Goal: Check status: Check status

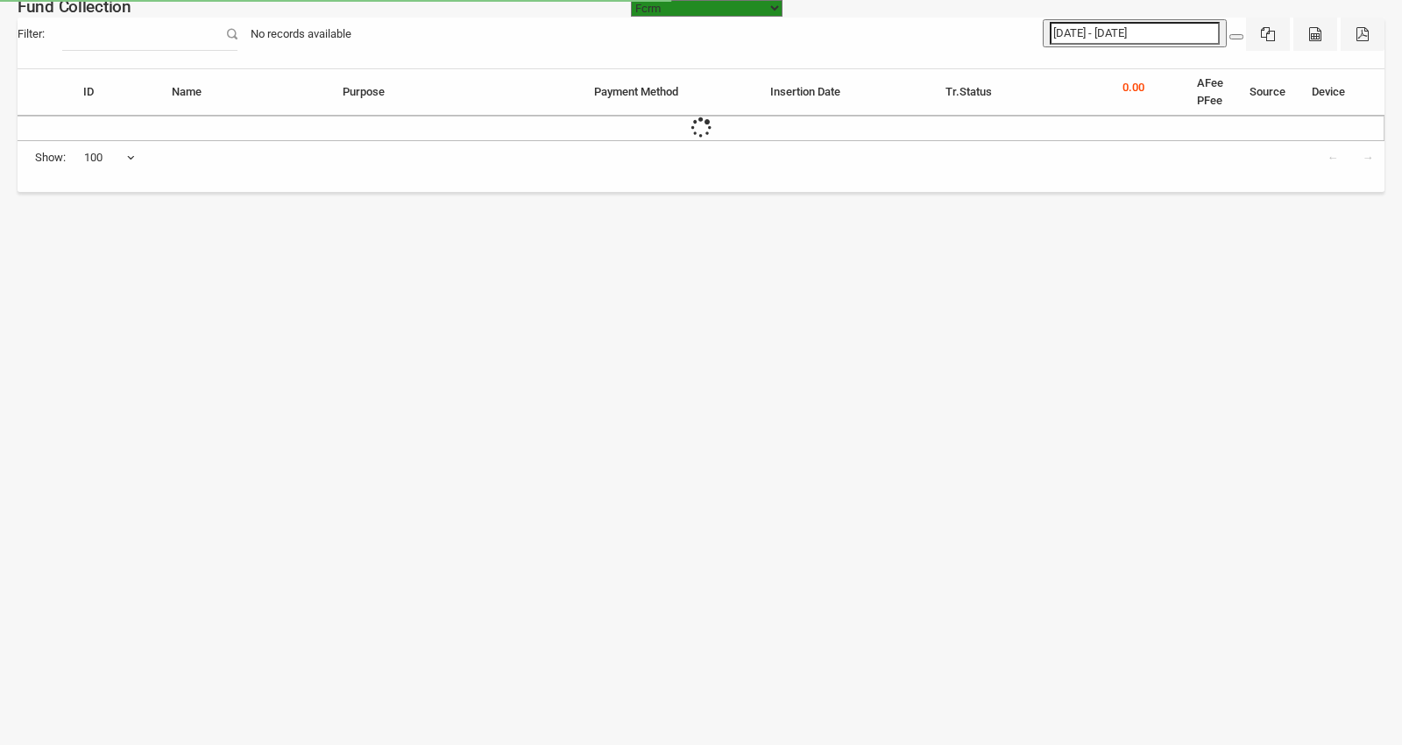
select select "[URL][DOMAIN_NAME]"
select select "100"
type input "[DATE] - [DATE]"
select select "100"
select select "[URL][DOMAIN_NAME]"
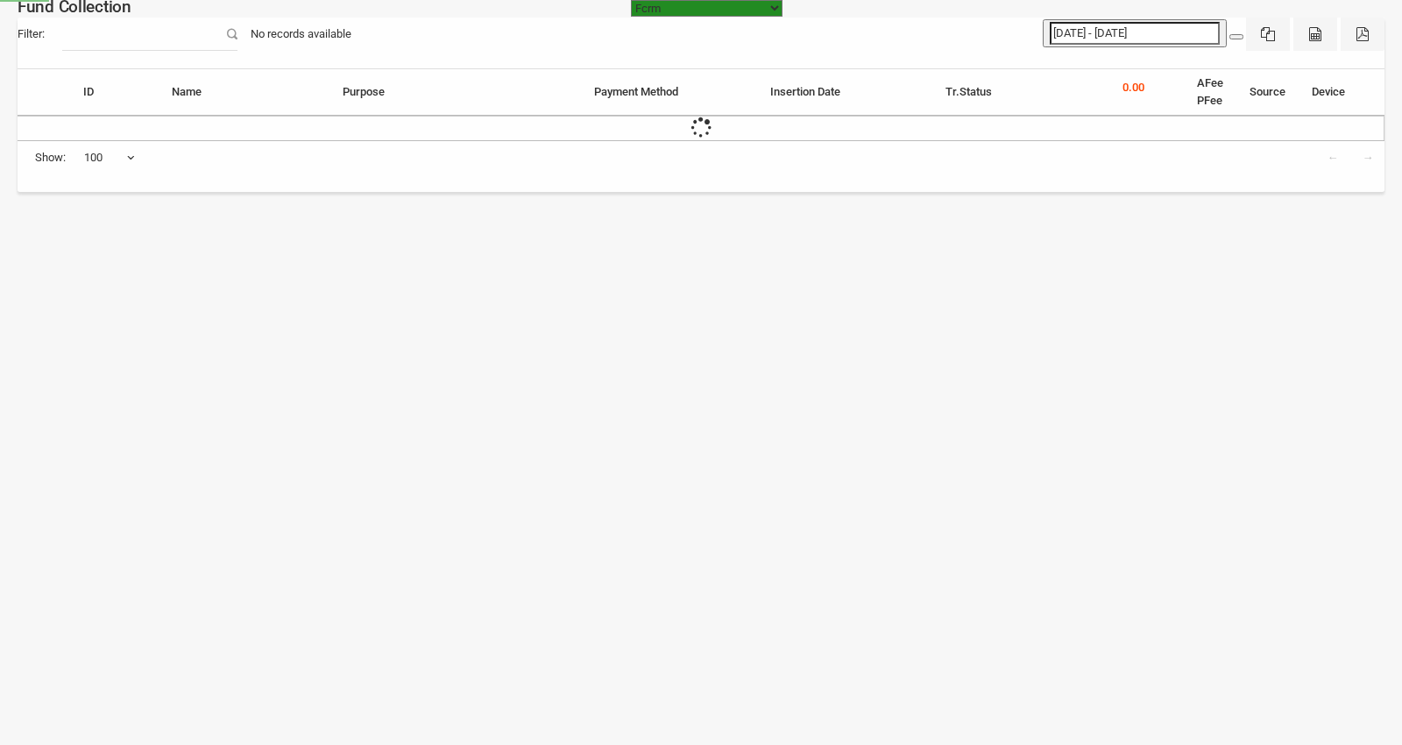
select select "100"
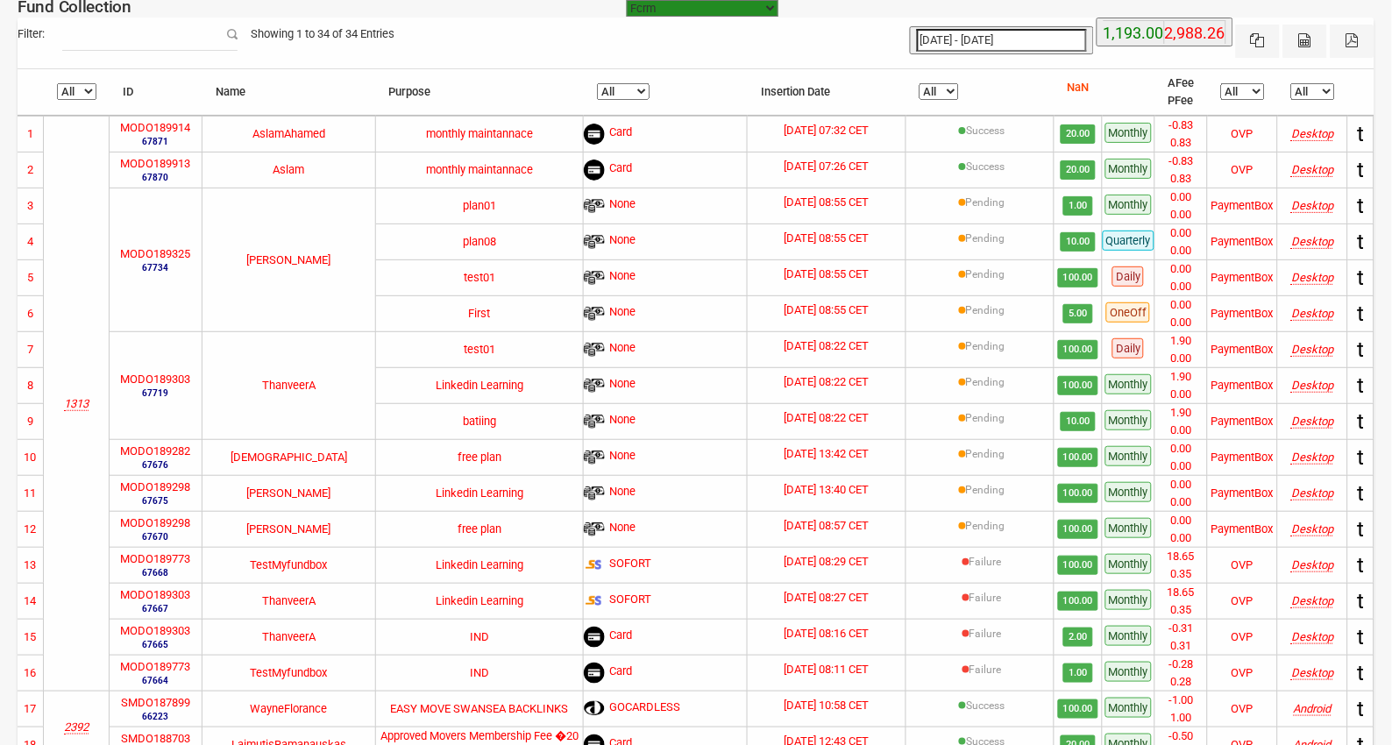
type input "[DATE]"
click at [988, 32] on input "[DATE] - [DATE]" at bounding box center [1002, 40] width 170 height 23
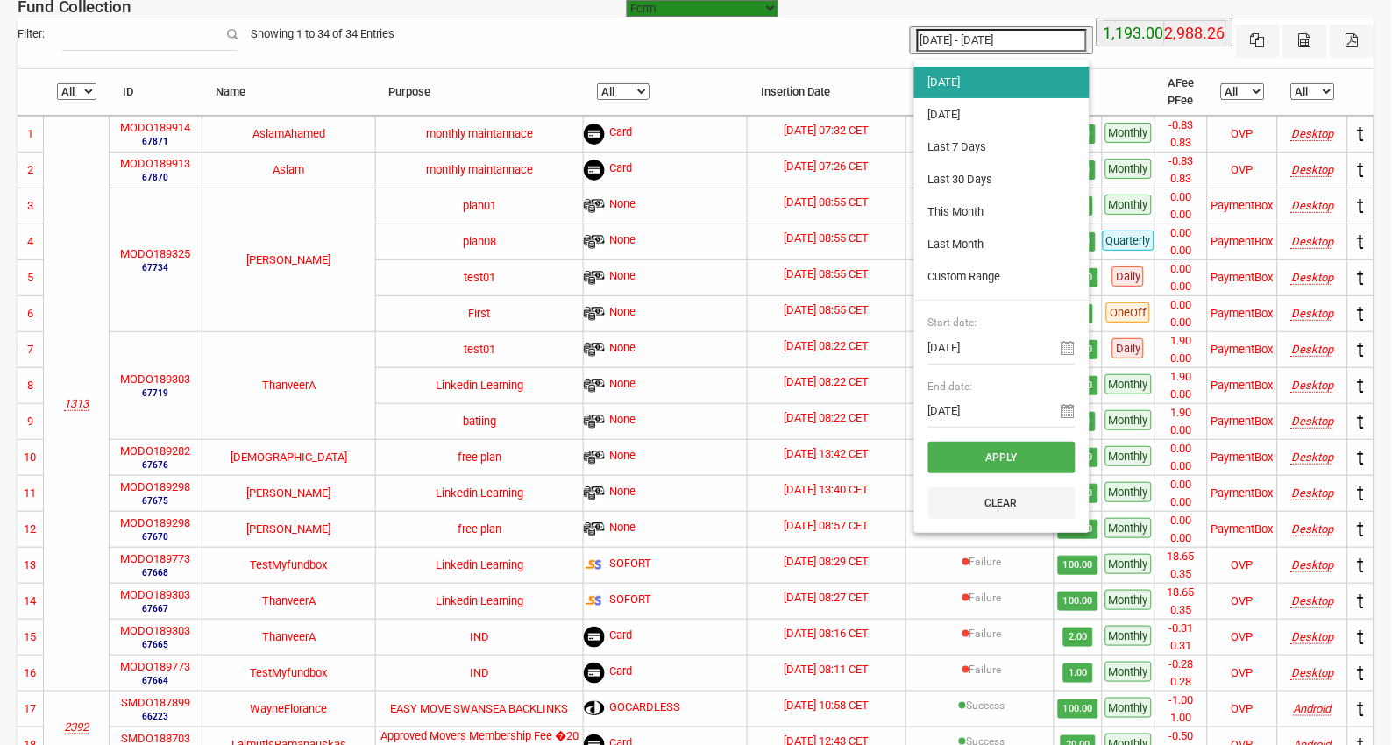
type input "[DATE]"
click at [952, 123] on li "[DATE]" at bounding box center [1001, 115] width 175 height 32
type input "[DATE] - [DATE]"
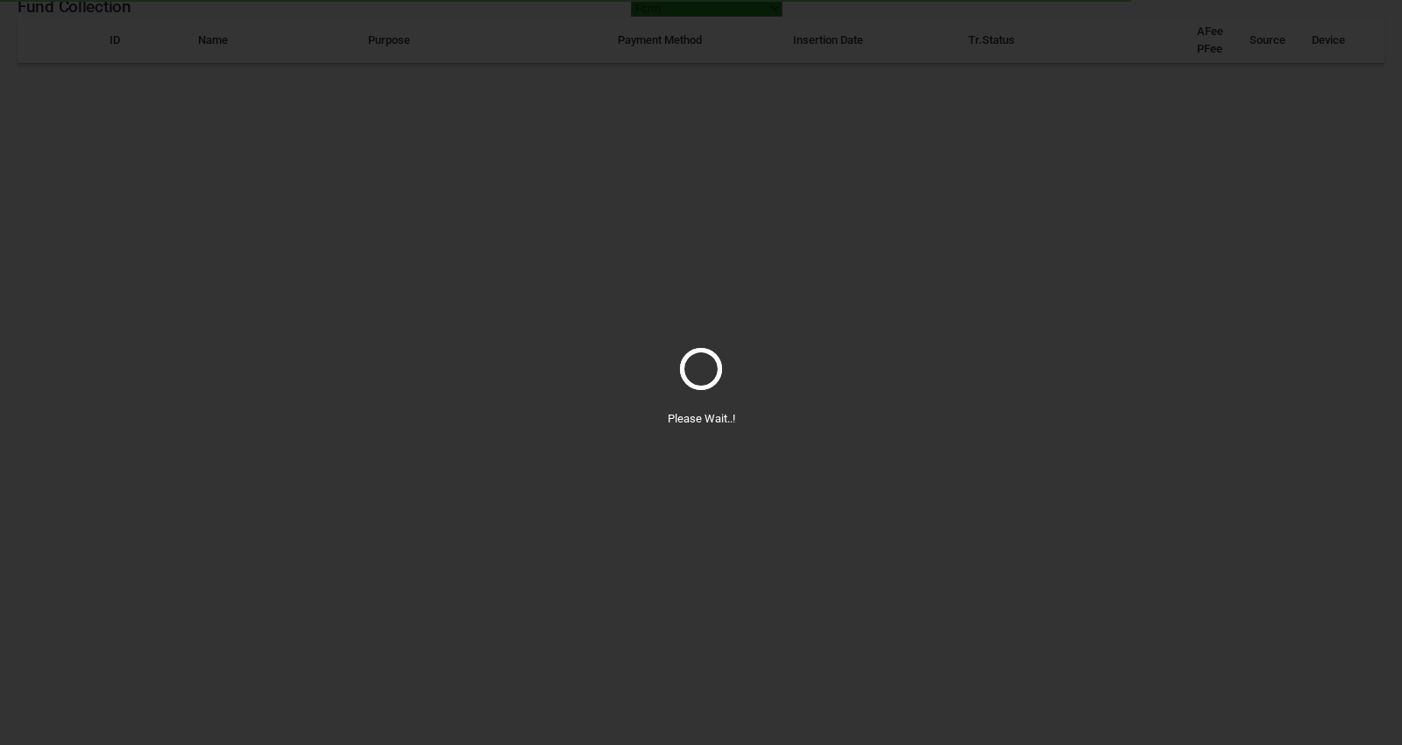
select select "100"
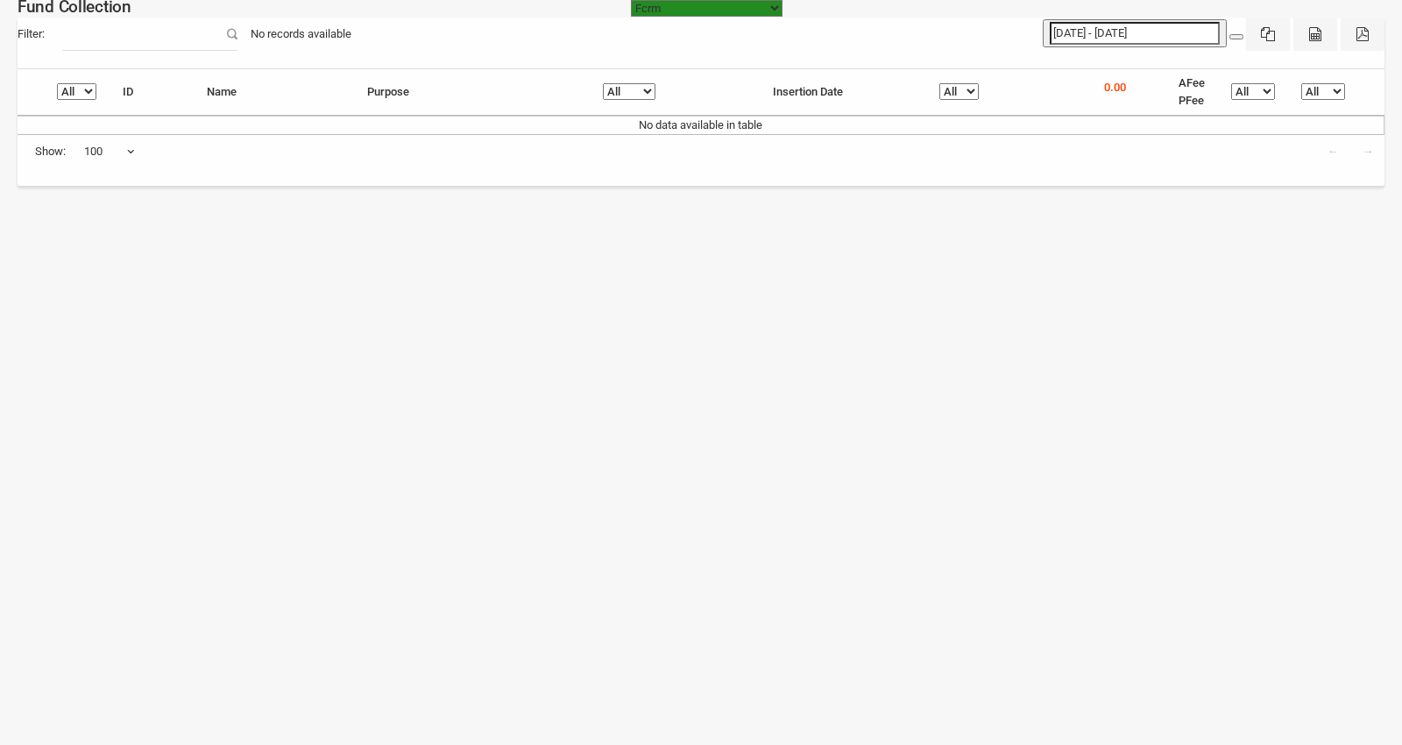
type input "[DATE]"
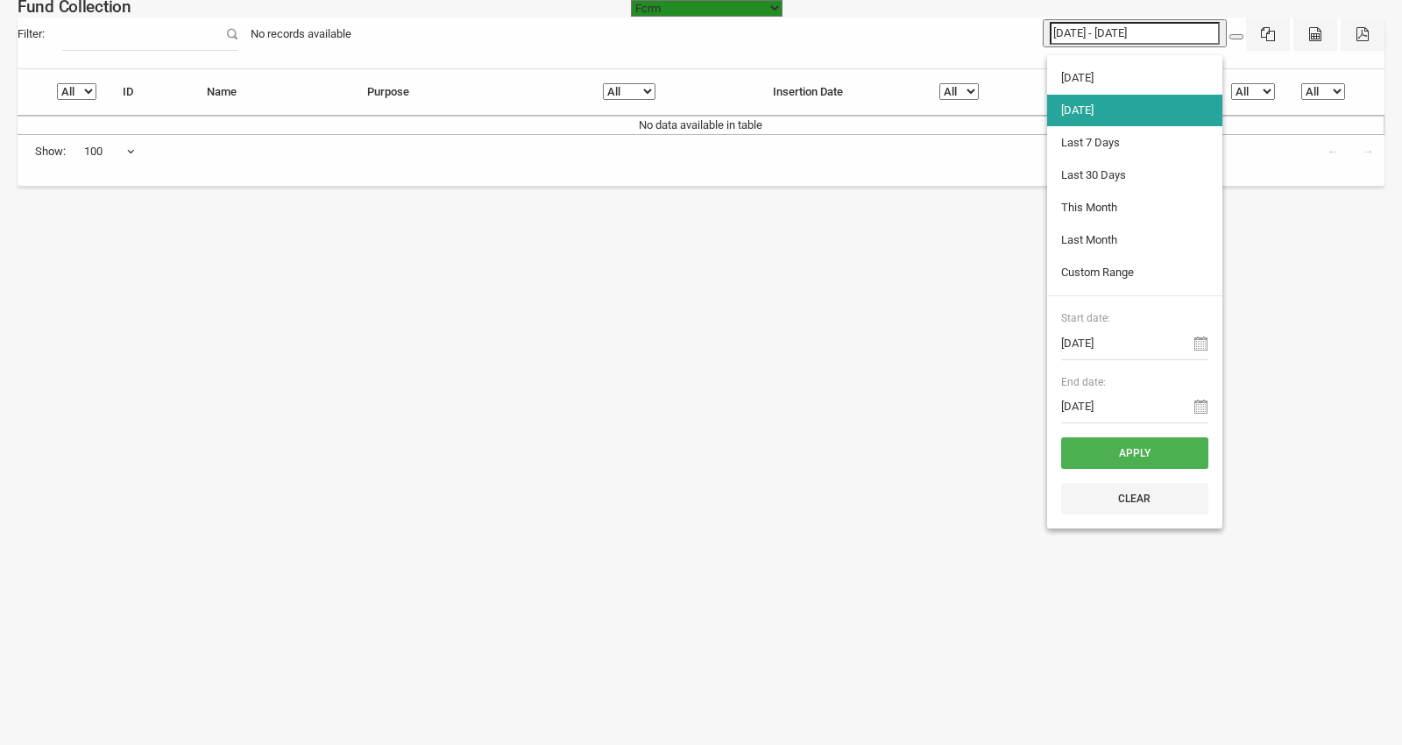
click at [1081, 35] on input "[DATE] - [DATE]" at bounding box center [1135, 33] width 170 height 23
type input "[DATE]"
click at [1094, 72] on li "[DATE]" at bounding box center [1134, 78] width 175 height 32
type input "[DATE] - [DATE]"
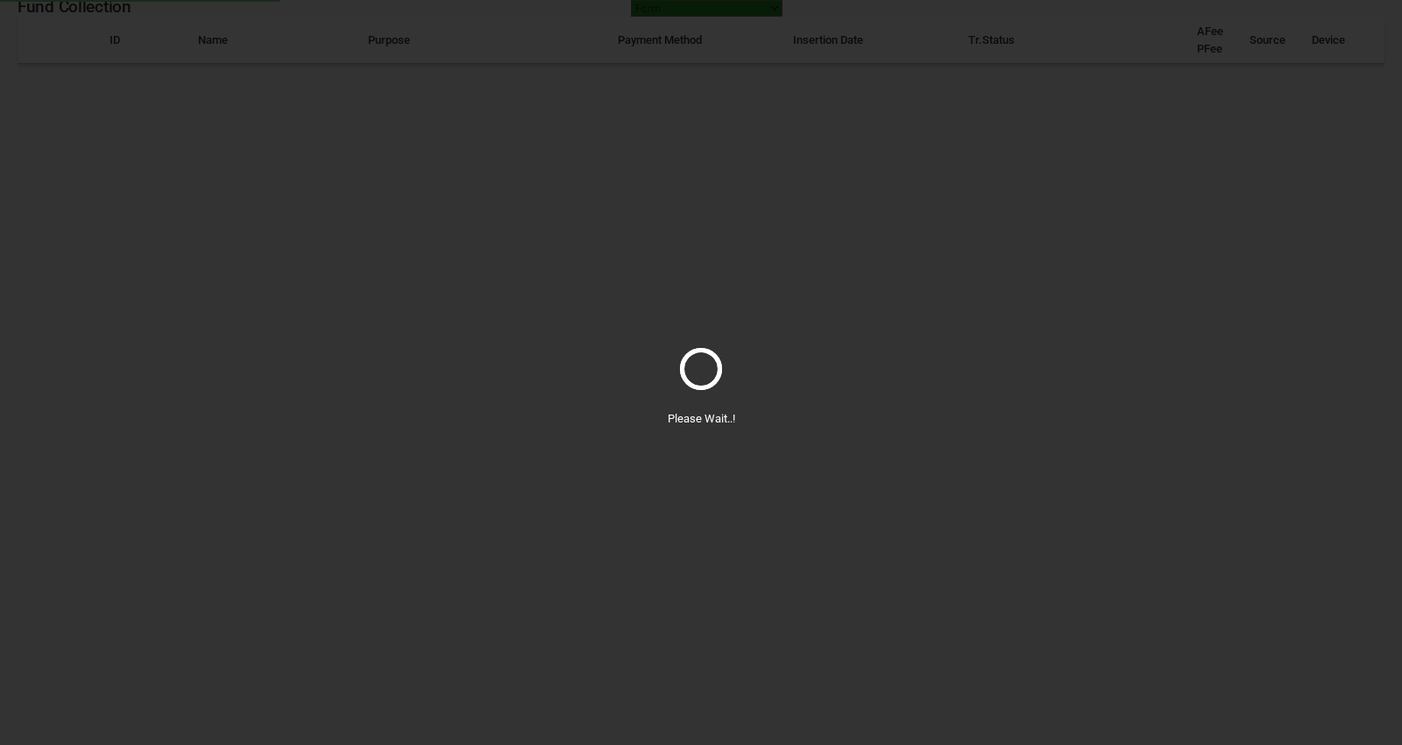
select select "100"
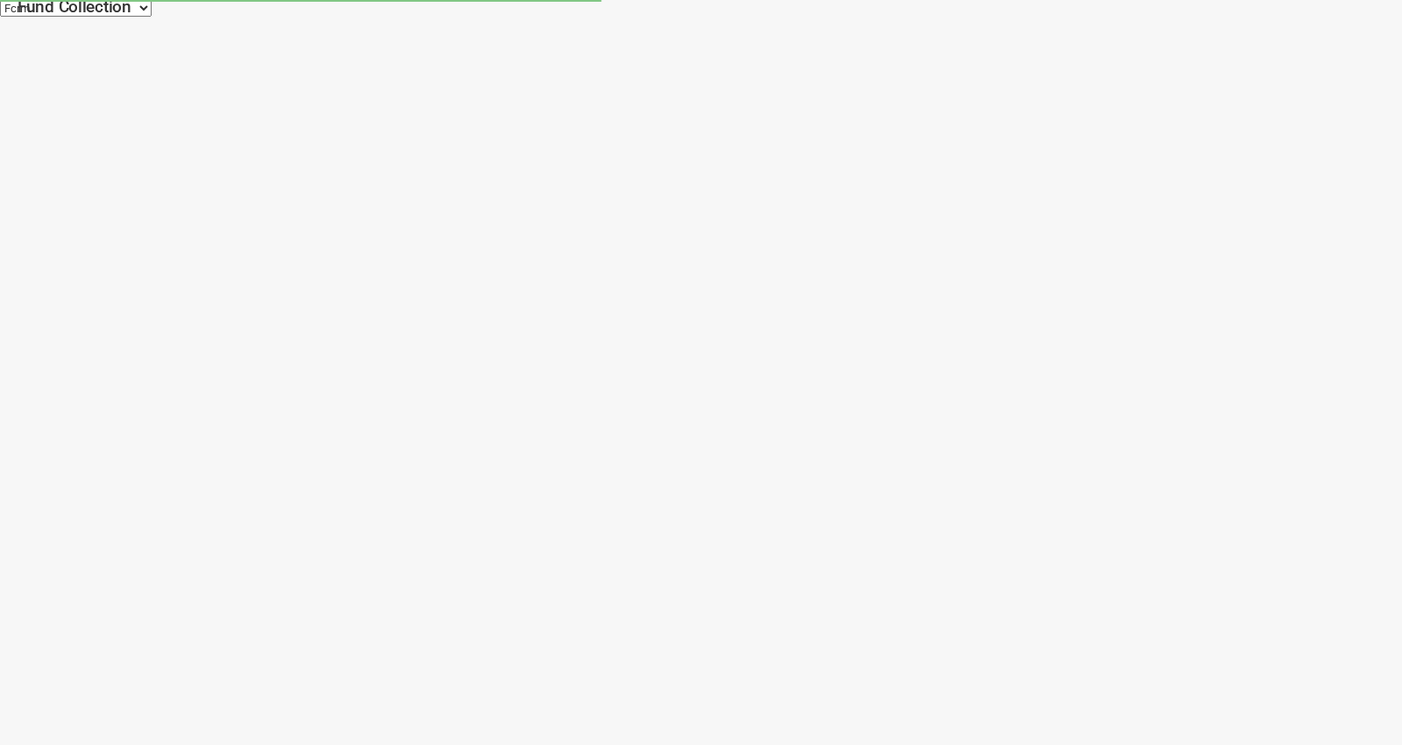
select select "100"
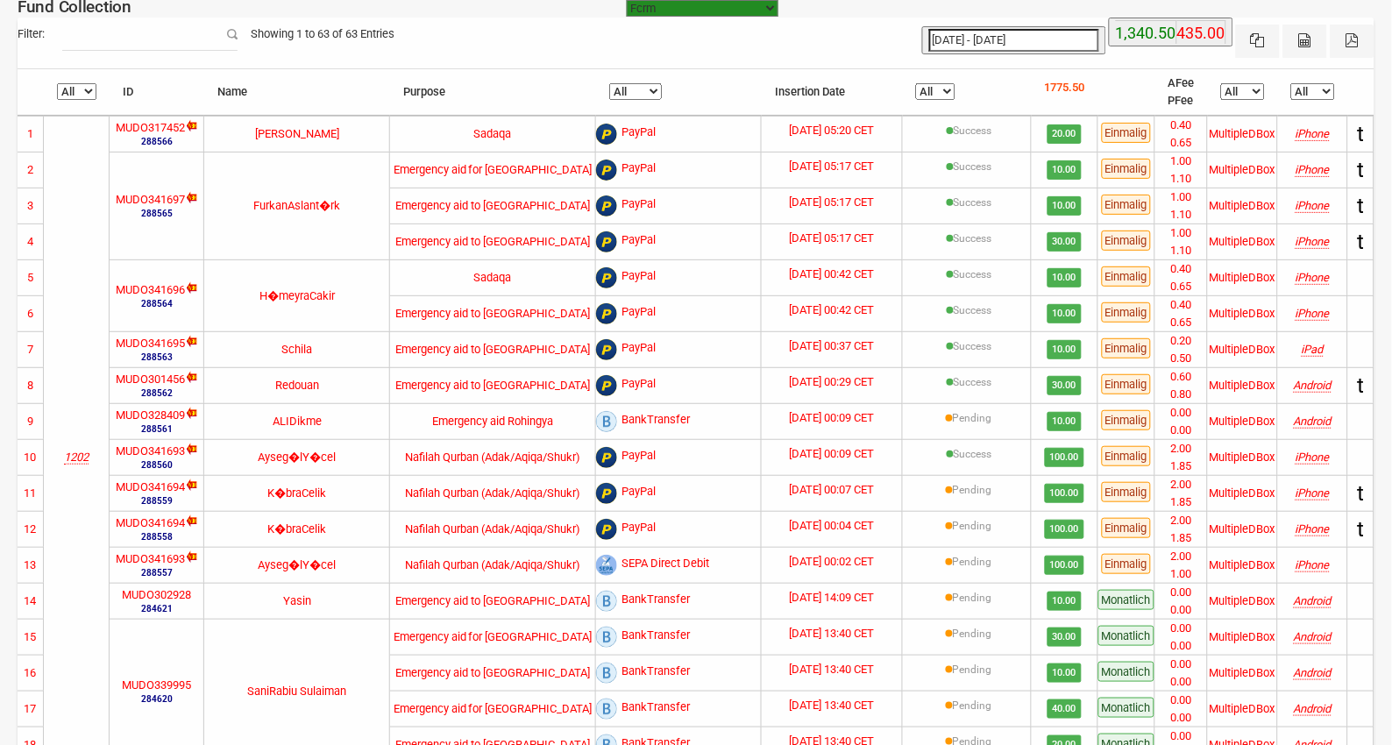
type input "[DATE]"
click at [1025, 45] on input "[DATE] - [DATE]" at bounding box center [1014, 40] width 170 height 23
type input "[DATE]"
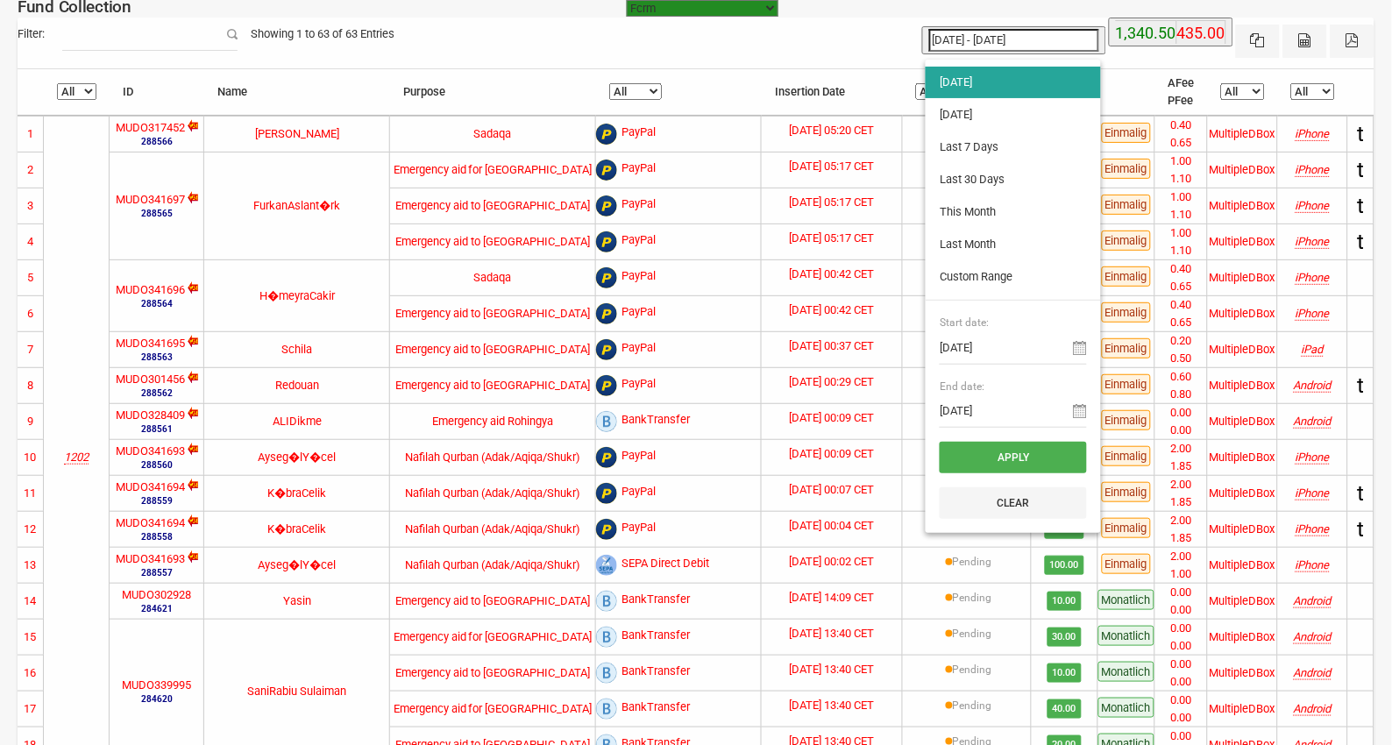
type input "12-09-2025"
type input "[DATE]"
click at [1000, 116] on li "[DATE]" at bounding box center [1012, 115] width 175 height 32
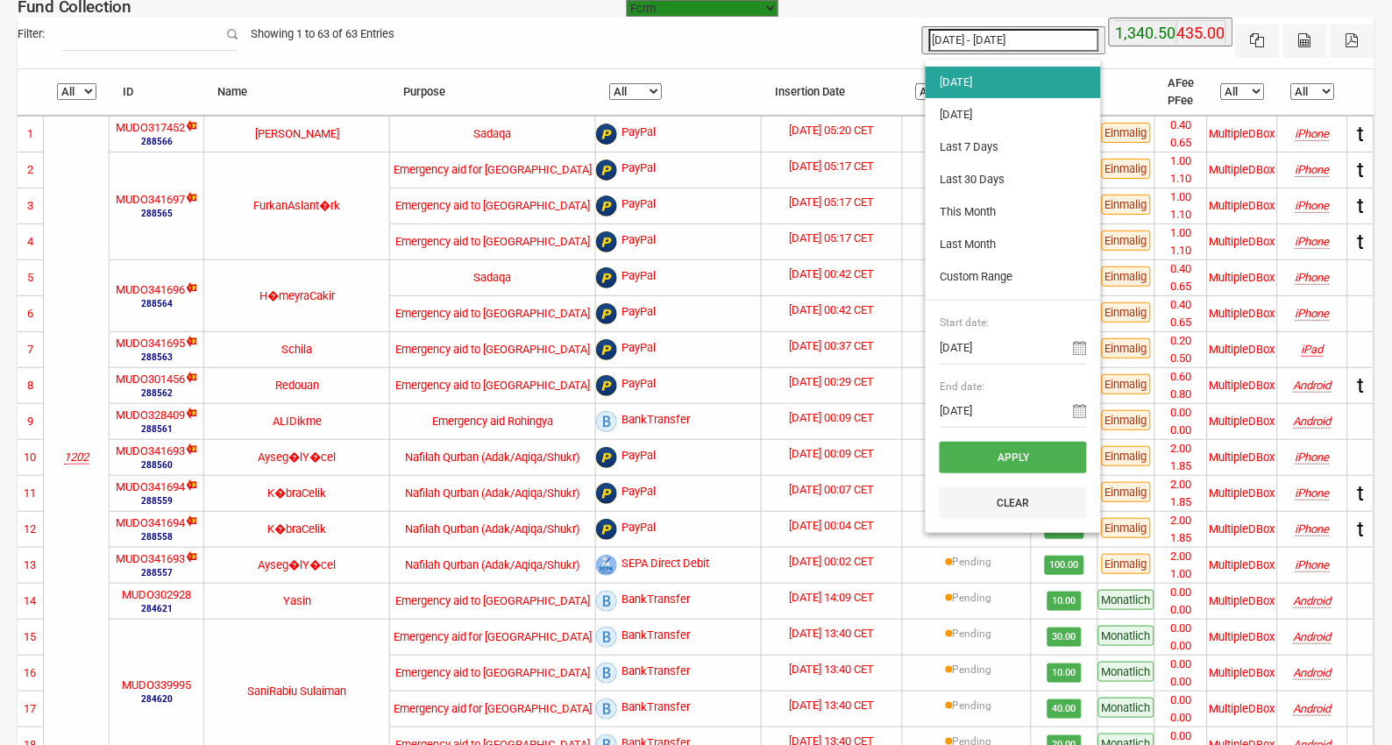
type input "[DATE] - [DATE]"
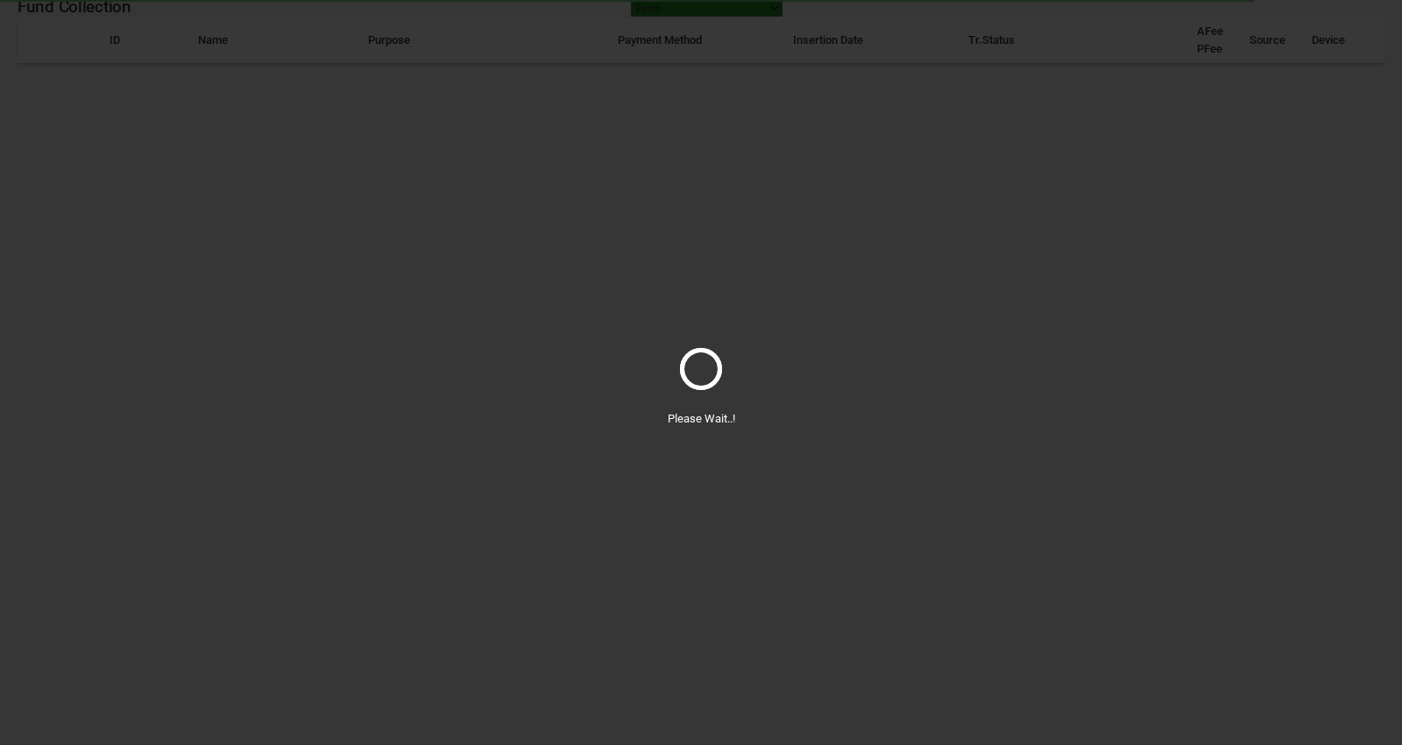
select select "100"
